Goal: Information Seeking & Learning: Learn about a topic

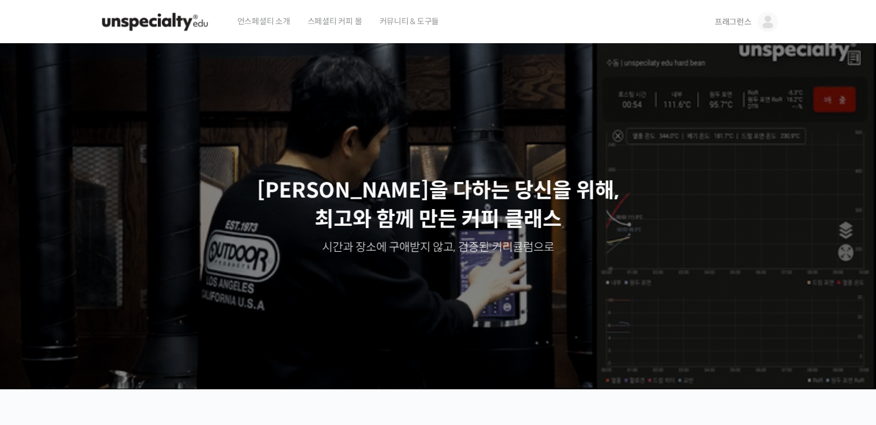
click at [752, 20] on link "프래그런스" at bounding box center [746, 22] width 63 height 44
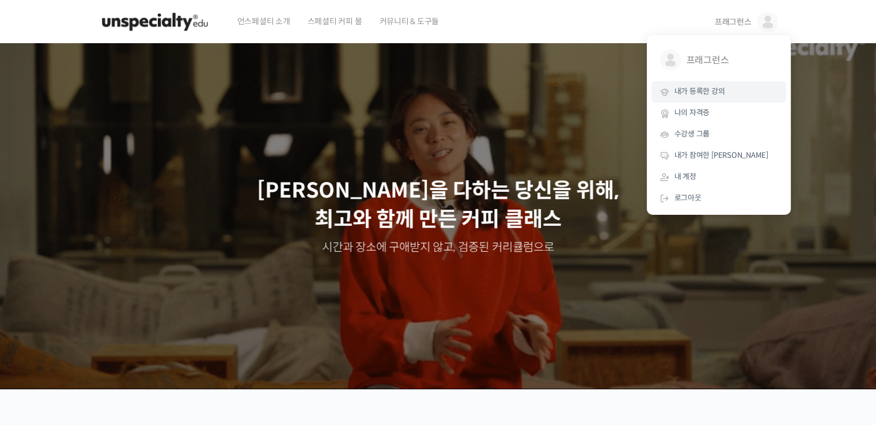
click at [696, 94] on span "내가 등록한 강의" at bounding box center [700, 91] width 51 height 10
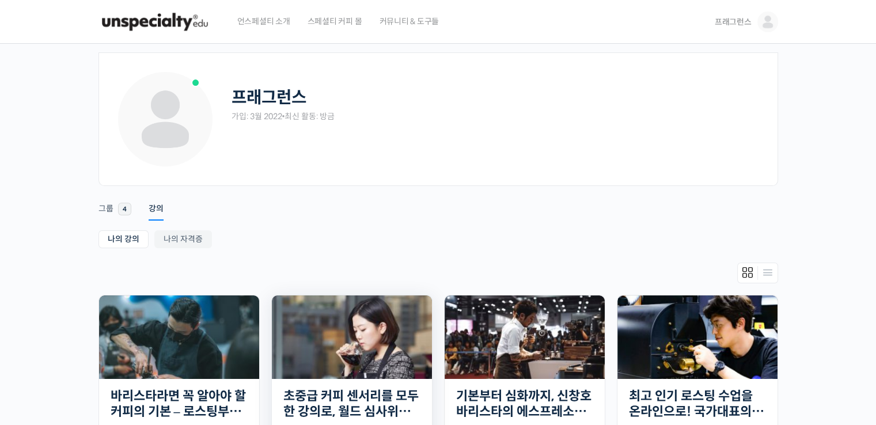
click at [372, 324] on img at bounding box center [352, 338] width 160 height 84
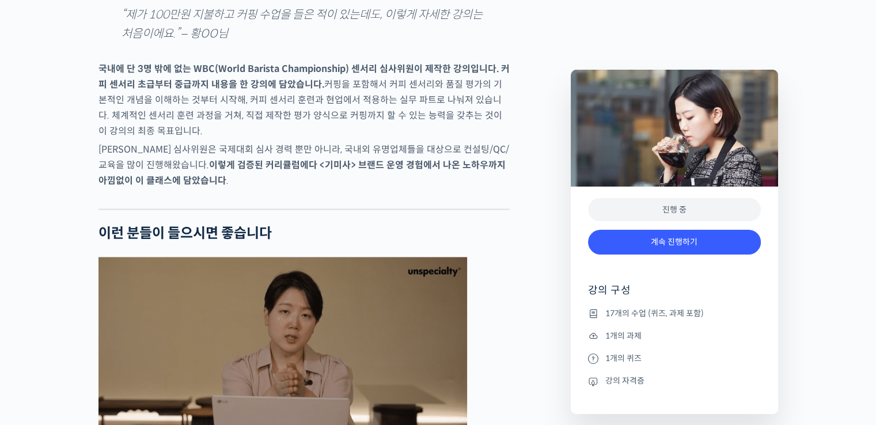
scroll to position [1932, 0]
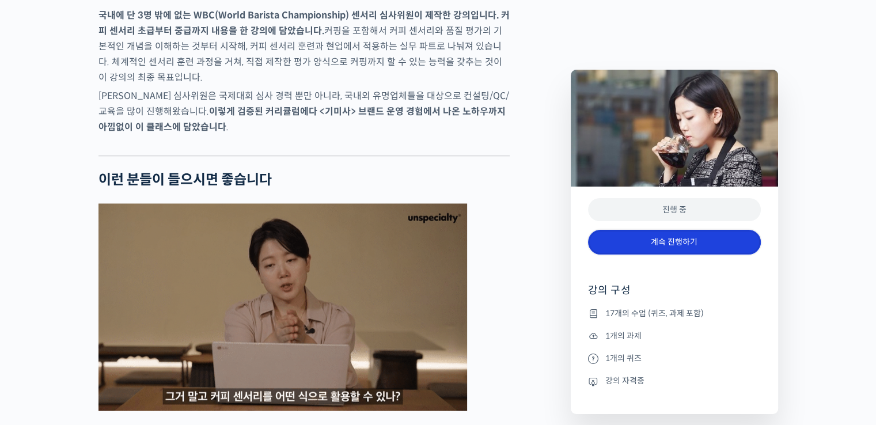
click at [626, 241] on link "계속 진행하기" at bounding box center [674, 242] width 173 height 25
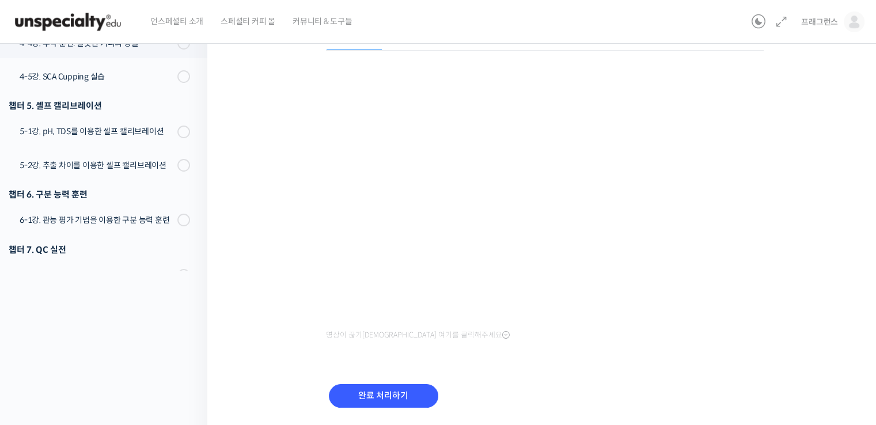
scroll to position [145, 0]
click at [408, 389] on input "완료 처리하기" at bounding box center [383, 396] width 109 height 24
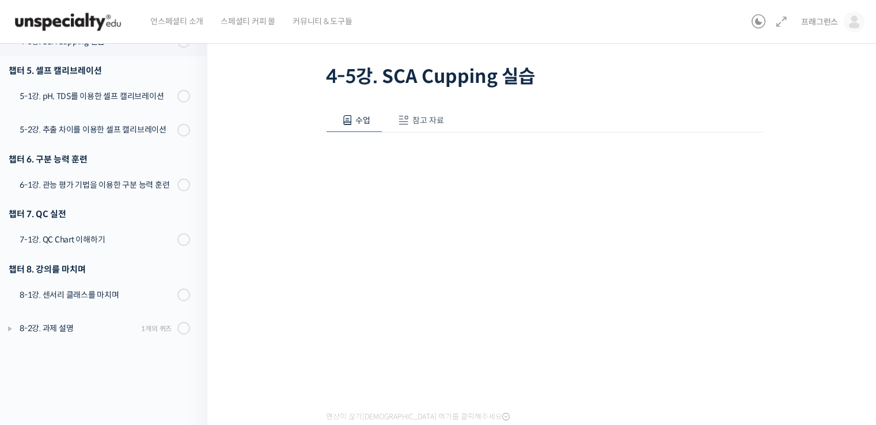
scroll to position [65, 0]
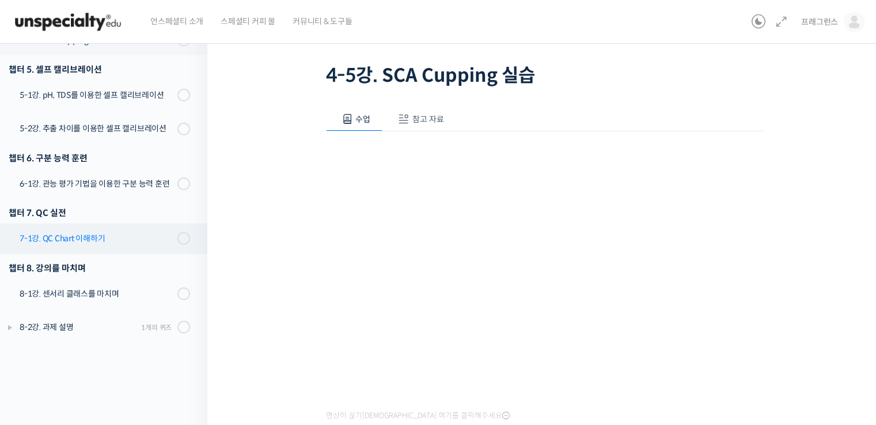
click at [168, 237] on link "7-1강. QC Chart 이해하기" at bounding box center [100, 239] width 213 height 30
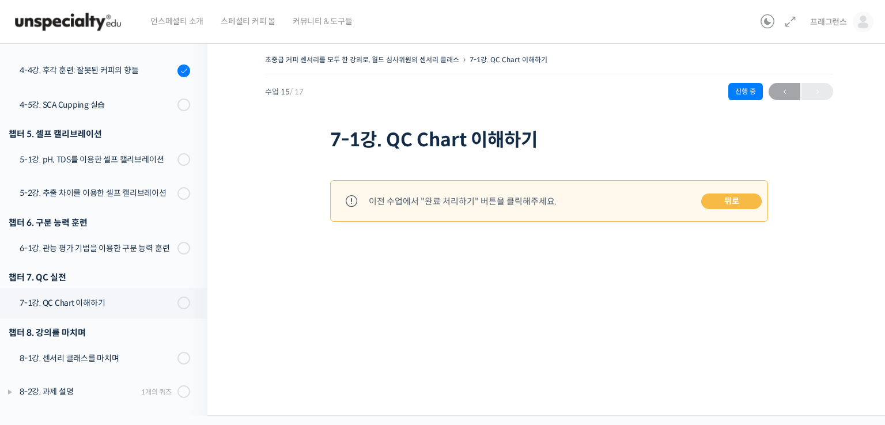
click at [724, 200] on link "뒤로" at bounding box center [731, 202] width 60 height 16
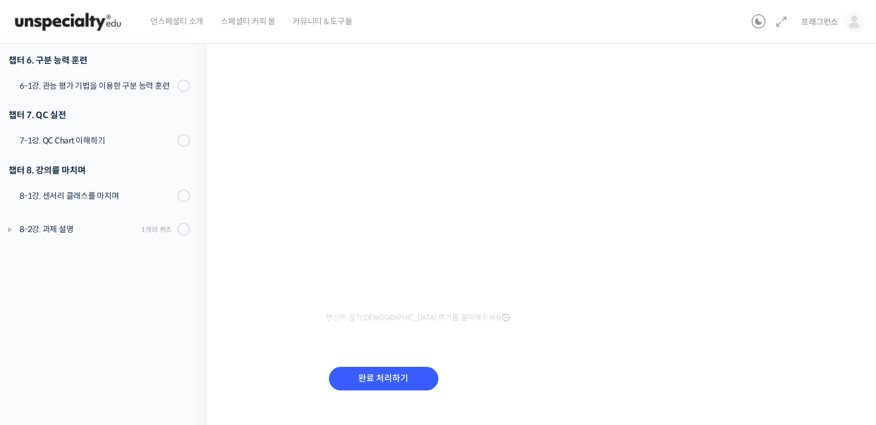
scroll to position [161, 0]
click at [402, 380] on input "완료 처리하기" at bounding box center [383, 380] width 109 height 24
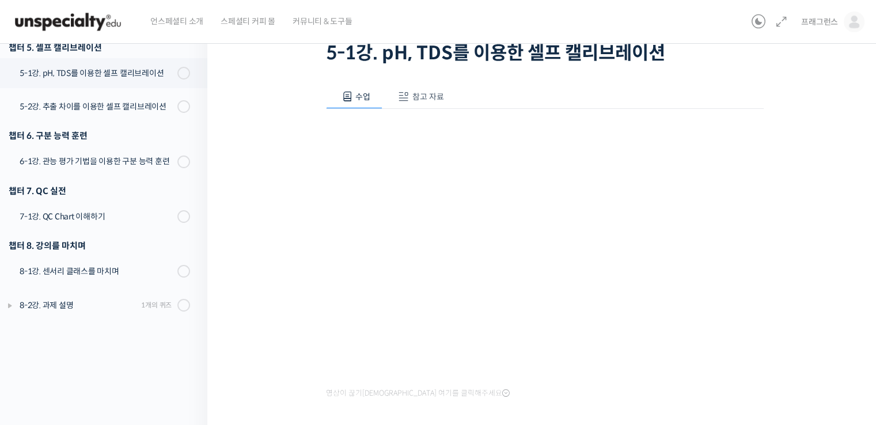
scroll to position [88, 0]
click at [121, 224] on link "7-1강. QC Chart 이해하기" at bounding box center [100, 216] width 213 height 30
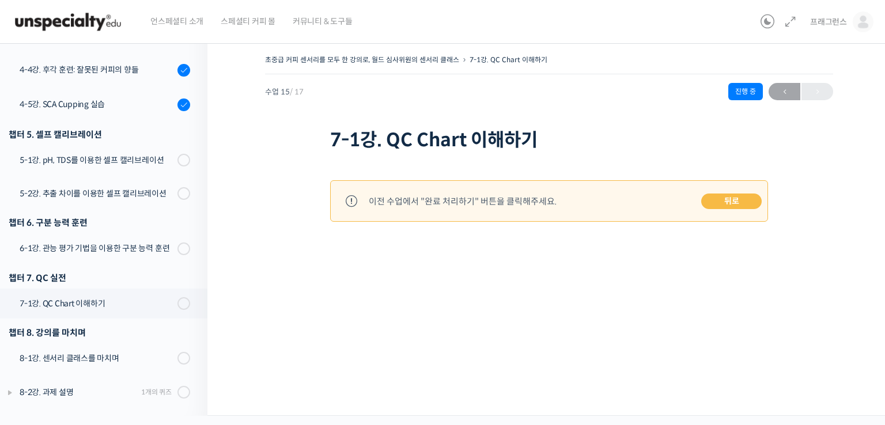
click at [722, 206] on link "뒤로" at bounding box center [731, 202] width 60 height 16
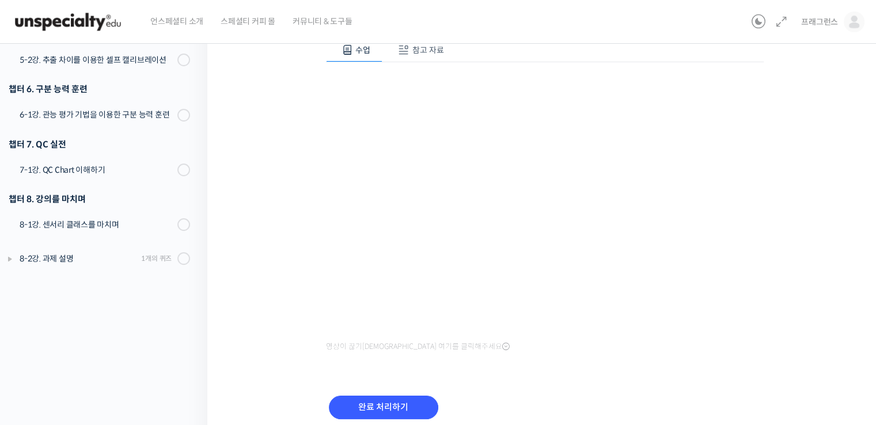
scroll to position [131, 0]
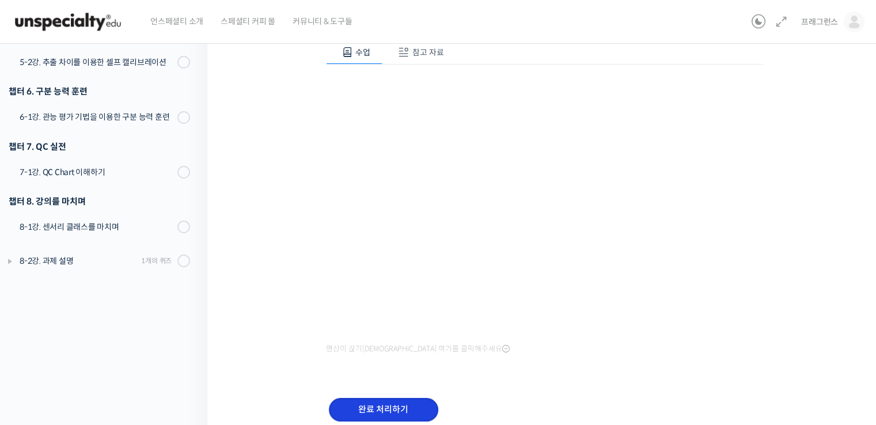
click at [401, 407] on input "완료 처리하기" at bounding box center [383, 410] width 109 height 24
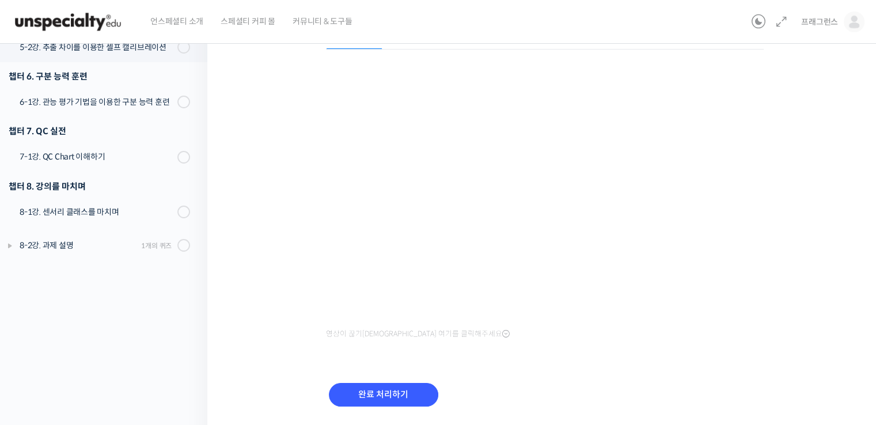
scroll to position [161, 0]
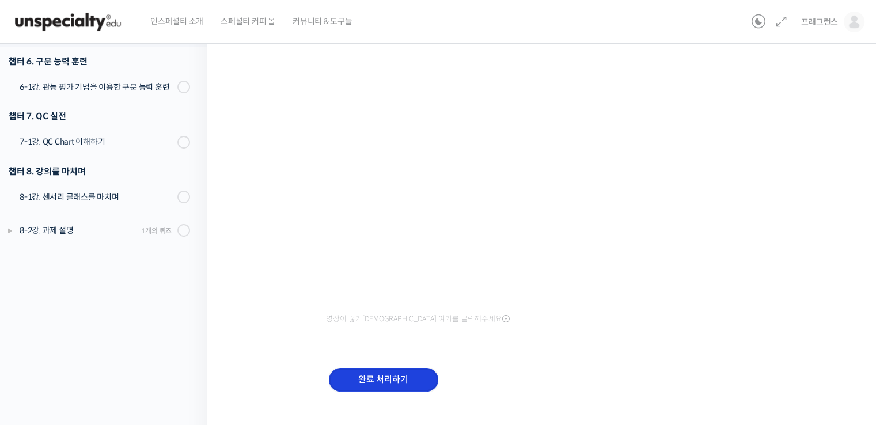
click at [386, 387] on input "완료 처리하기" at bounding box center [383, 380] width 109 height 24
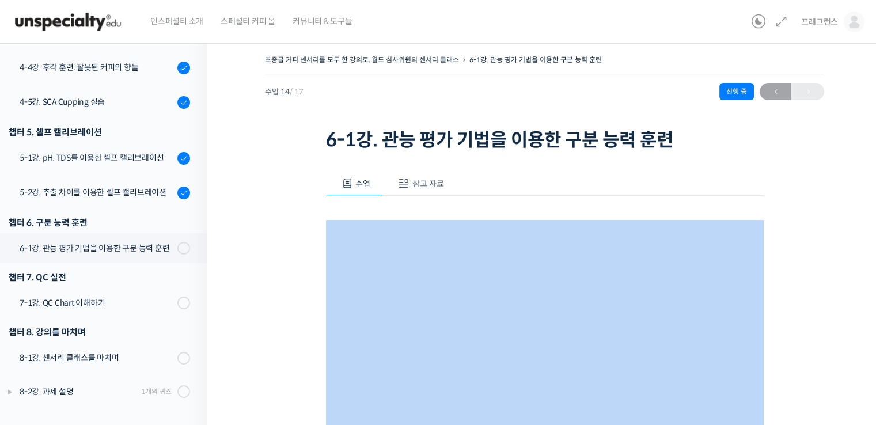
drag, startPoint x: 874, startPoint y: 177, endPoint x: 877, endPoint y: 197, distance: 20.4
click at [876, 197] on html "언스페셜티 소개 스페셜티 커피 몰 커뮤니티 & 도구들 프래그런스 프래그런스 @onlypray011648066721 내가 등록한 강의 나의 자격…" at bounding box center [438, 212] width 876 height 425
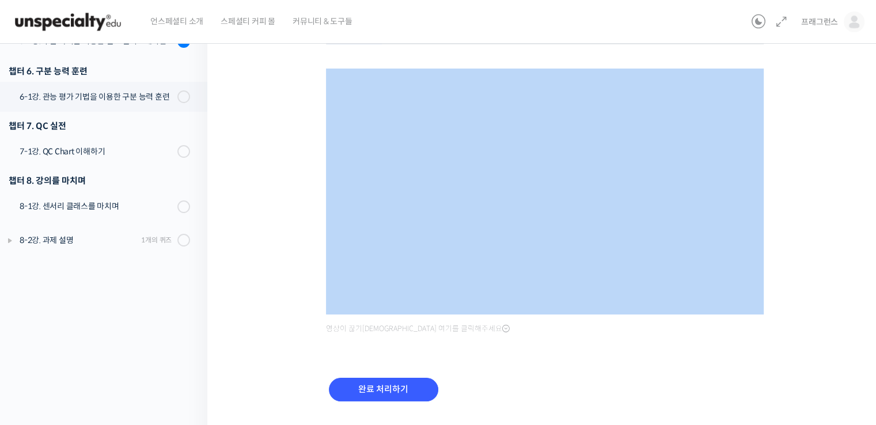
scroll to position [157, 0]
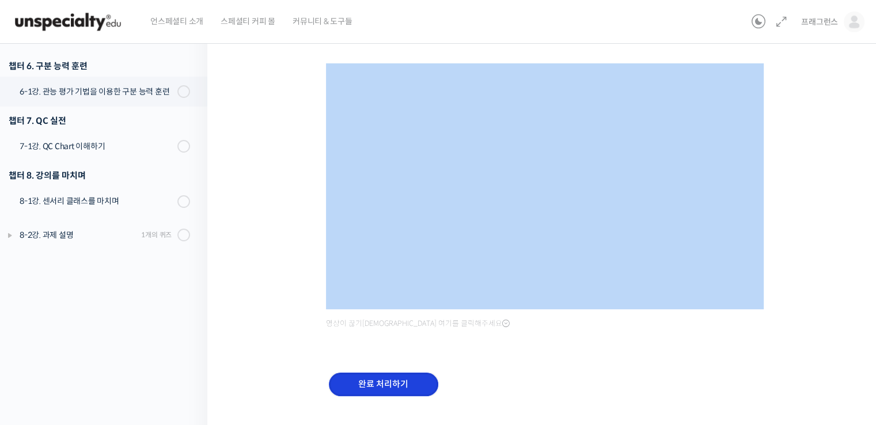
click at [422, 373] on input "완료 처리하기" at bounding box center [383, 385] width 109 height 24
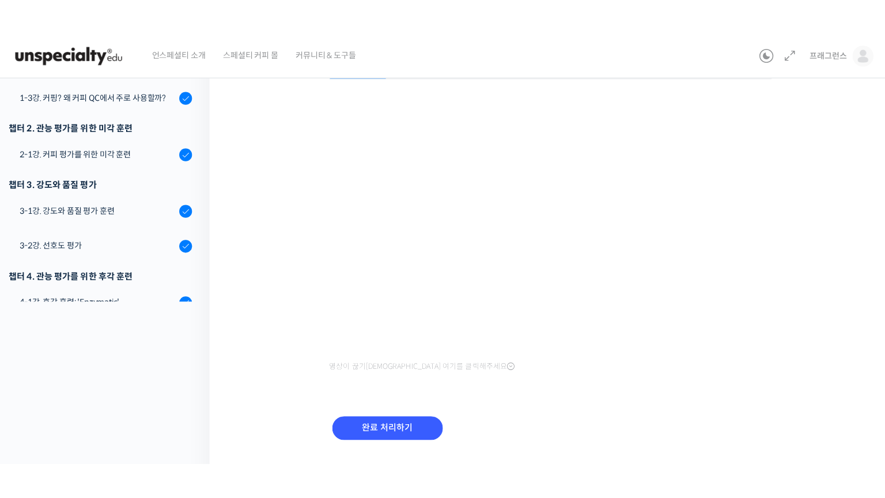
scroll to position [108, 0]
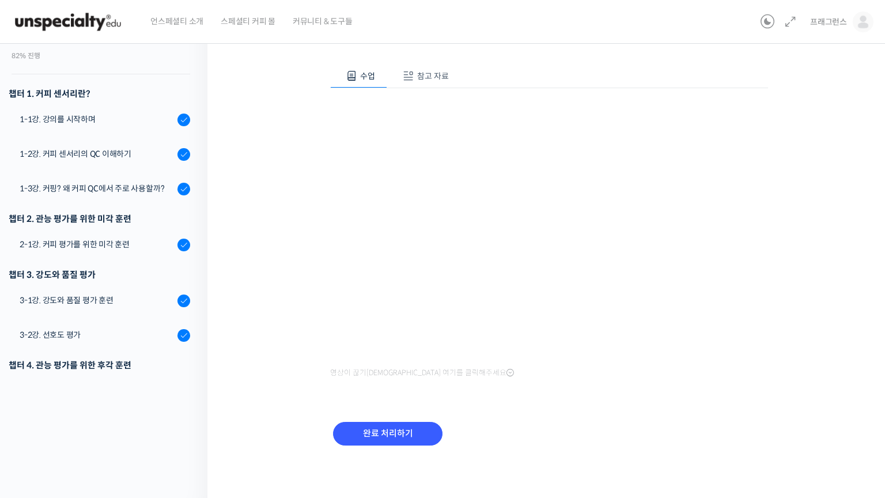
scroll to position [82, 0]
